Goal: Find specific page/section: Find specific page/section

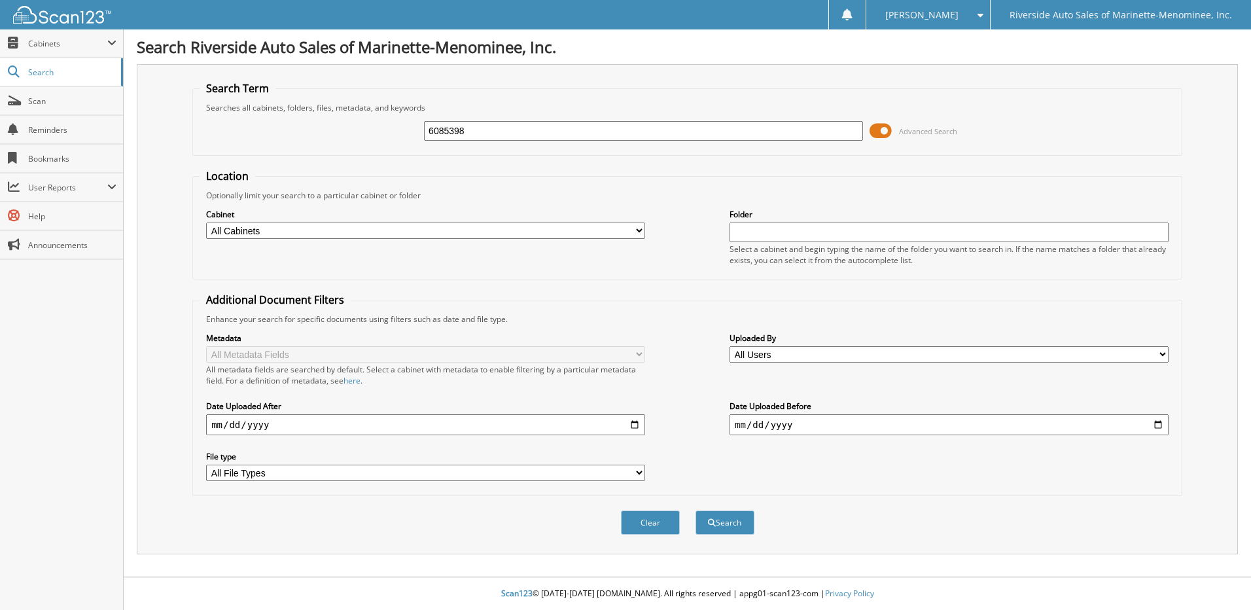
type input "6085398"
click at [423, 228] on select "All Cabinets ACCOUNTS PAYABLE AUCTION PURCHASES CAR DEALS CVR DAILY FLOORPLAN S…" at bounding box center [425, 230] width 439 height 16
select select "30328"
click at [206, 222] on select "All Cabinets ACCOUNTS PAYABLE AUCTION PURCHASES CAR DEALS CVR DAILY FLOORPLAN S…" at bounding box center [425, 230] width 439 height 16
click at [734, 523] on button "Search" at bounding box center [724, 522] width 59 height 24
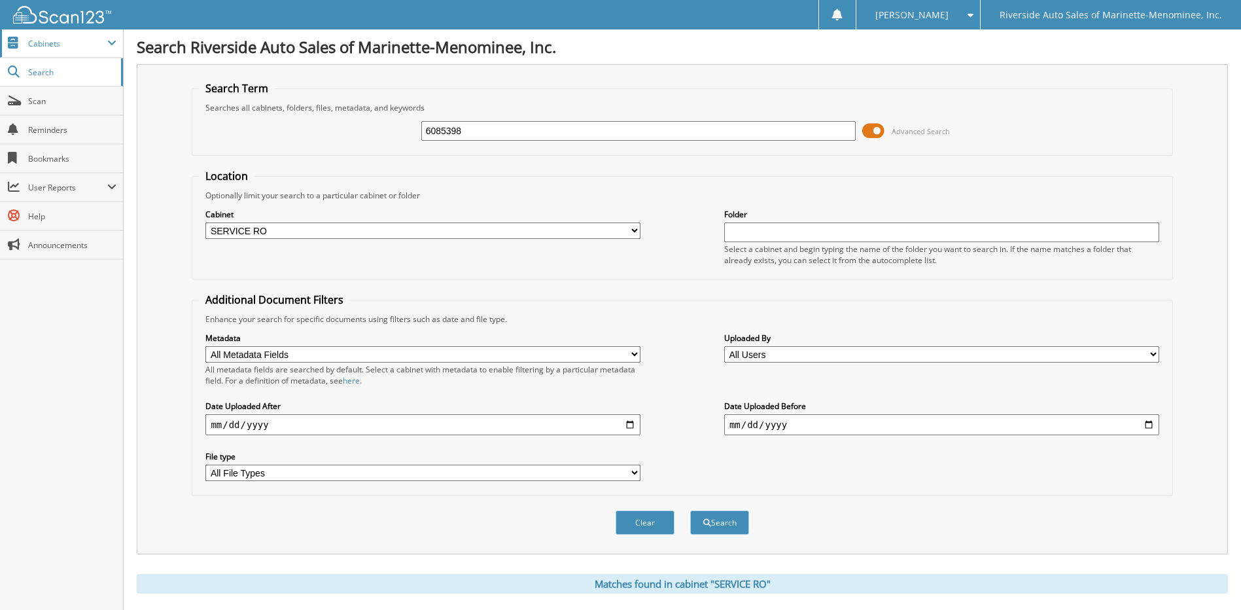
click at [61, 43] on span "Cabinets" at bounding box center [67, 43] width 79 height 11
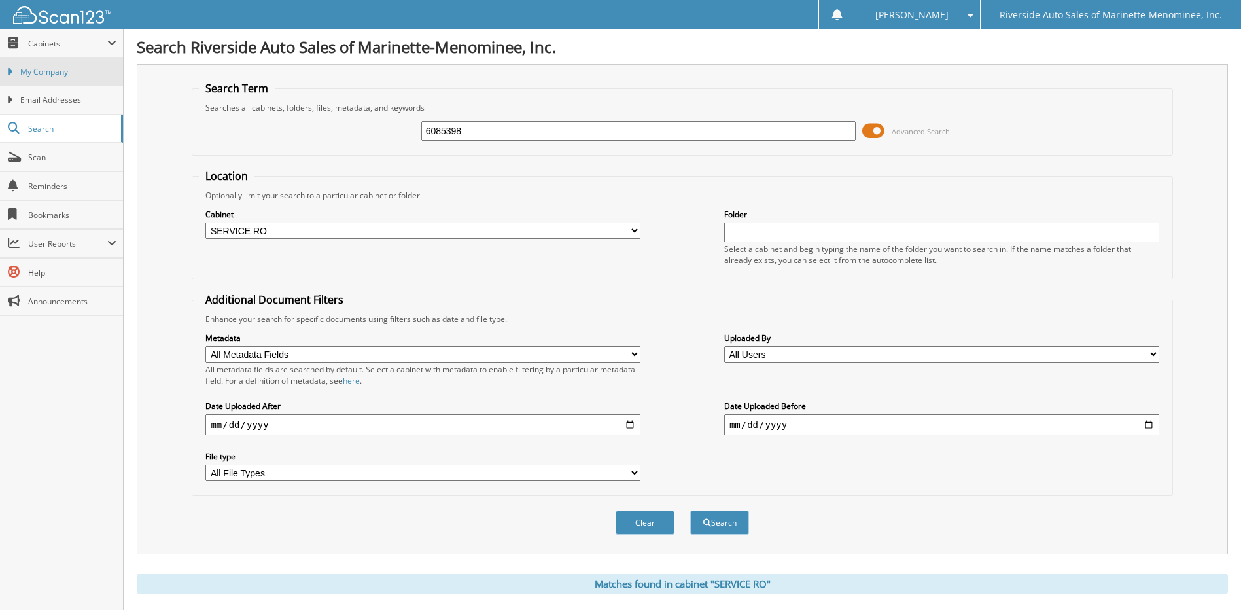
click at [50, 67] on span "My Company" at bounding box center [68, 72] width 96 height 12
